Goal: Transaction & Acquisition: Purchase product/service

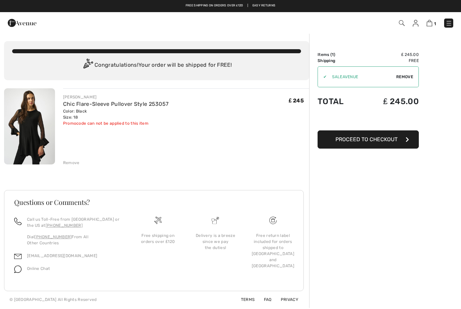
click at [417, 23] on img at bounding box center [415, 23] width 6 height 7
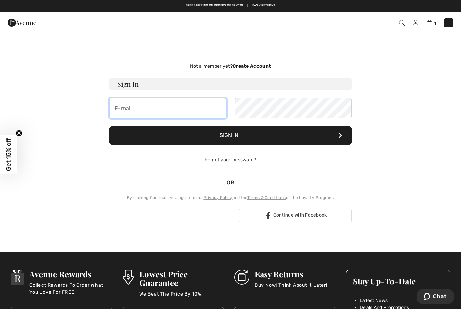
click at [180, 113] on input "email" at bounding box center [167, 108] width 117 height 20
click at [415, 108] on div "Not a member yet? Create Account Sign In Sign In Forgot your password? OR 1" at bounding box center [230, 142] width 453 height 187
click at [449, 21] on img at bounding box center [448, 23] width 7 height 7
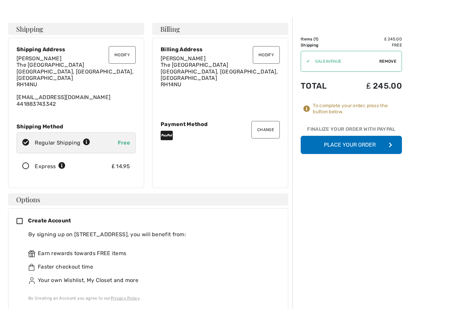
scroll to position [16, 0]
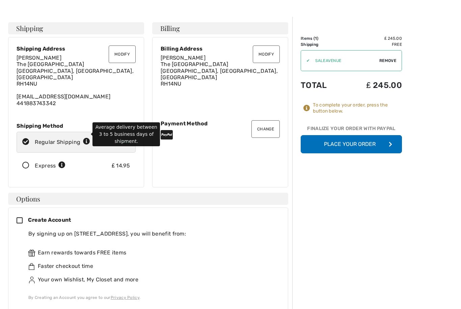
click at [83, 138] on icon at bounding box center [86, 141] width 7 height 7
click at [41, 138] on div "Regular Shipping" at bounding box center [62, 142] width 55 height 8
radio input "true"
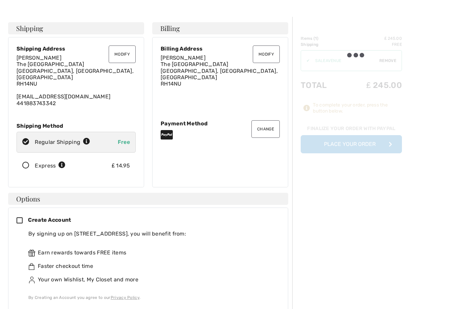
click at [28, 162] on icon at bounding box center [26, 165] width 18 height 7
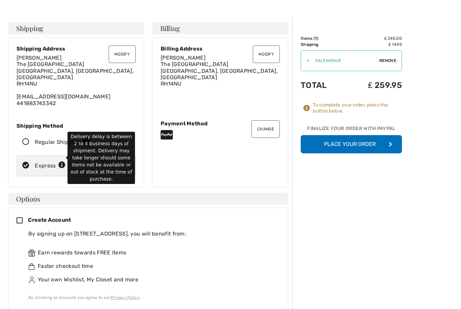
click at [60, 162] on icon at bounding box center [61, 165] width 7 height 7
click at [30, 182] on div "Shipping Modify Modify Shipping Address [PERSON_NAME] [GEOGRAPHIC_DATA] [EMAIL_…" at bounding box center [148, 238] width 288 height 432
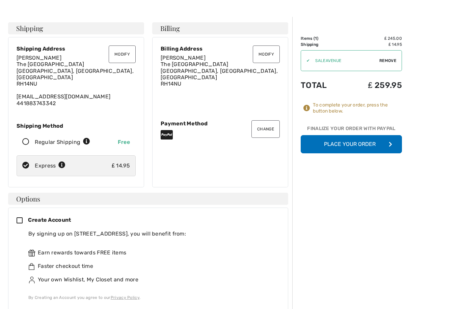
click at [365, 146] on button "Place Your Order" at bounding box center [350, 144] width 101 height 18
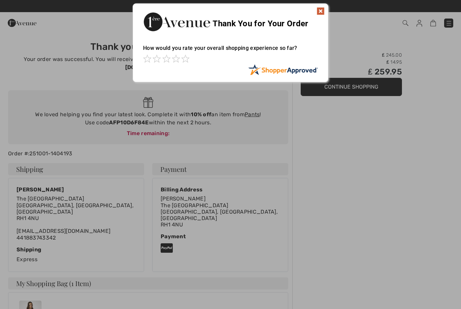
click at [323, 8] on img at bounding box center [320, 11] width 8 height 8
